Goal: Information Seeking & Learning: Learn about a topic

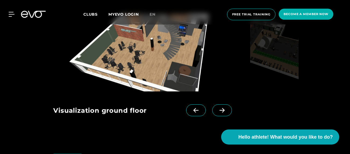
scroll to position [754, 0]
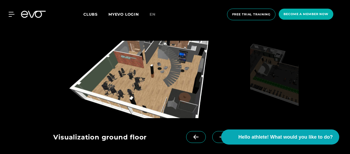
click at [218, 135] on icon at bounding box center [222, 136] width 9 height 5
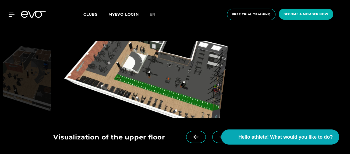
click at [191, 135] on icon at bounding box center [195, 136] width 9 height 5
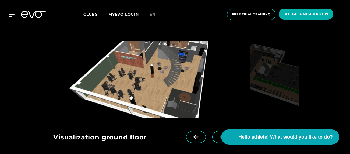
click at [220, 137] on icon at bounding box center [222, 137] width 5 height 5
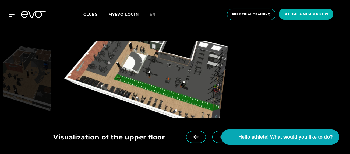
click at [220, 137] on icon at bounding box center [222, 137] width 5 height 5
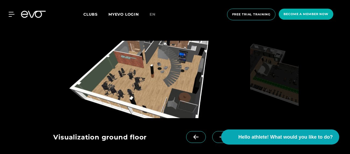
click at [220, 137] on icon at bounding box center [222, 137] width 5 height 5
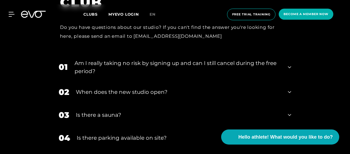
scroll to position [969, 0]
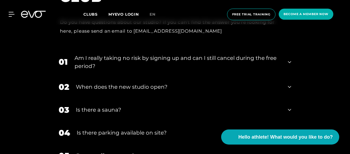
click at [143, 112] on div "Is there a sauna?" at bounding box center [178, 110] width 205 height 8
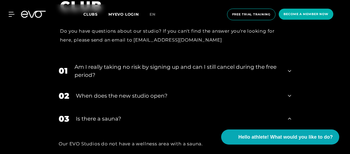
scroll to position [942, 0]
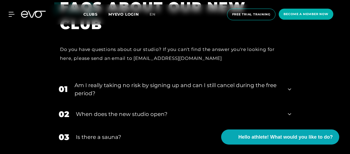
click at [206, 112] on div "When does the new studio open?" at bounding box center [178, 114] width 205 height 8
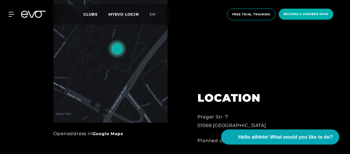
scroll to position [269, 0]
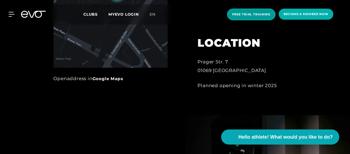
click at [239, 12] on span "Free trial training" at bounding box center [251, 15] width 49 height 12
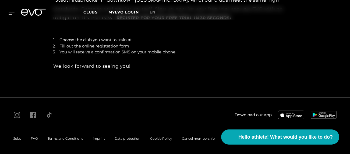
scroll to position [922, 0]
